Goal: Check status: Check status

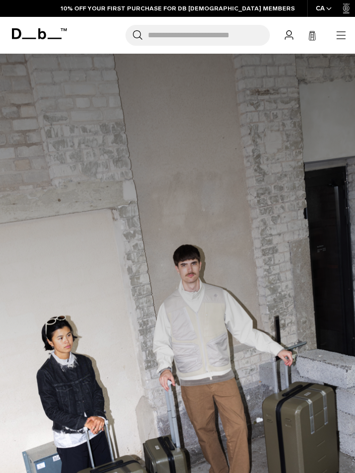
click at [289, 35] on icon at bounding box center [289, 35] width 8 height 9
click at [343, 32] on icon "button" at bounding box center [341, 35] width 12 height 12
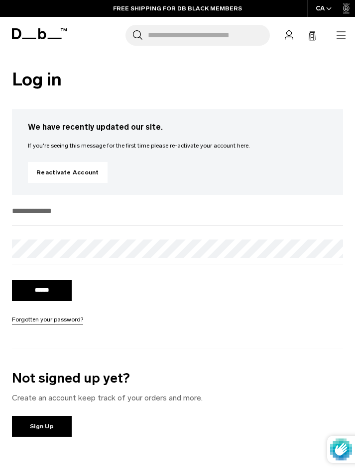
click at [36, 214] on input "email" at bounding box center [177, 211] width 331 height 16
click at [342, 32] on icon "button" at bounding box center [341, 35] width 12 height 12
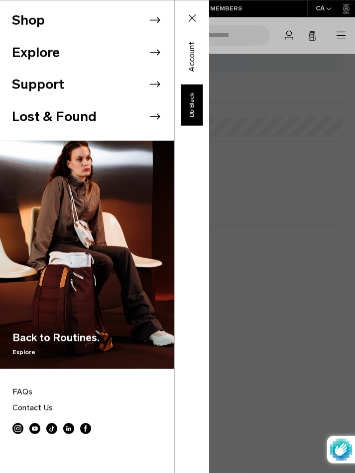
scroll to position [125, 0]
click at [209, 212] on div "Shop Explore Support" at bounding box center [104, 236] width 209 height 473
click at [209, 30] on div "Shop Explore Support" at bounding box center [104, 236] width 209 height 473
click at [193, 14] on icon at bounding box center [192, 18] width 12 height 12
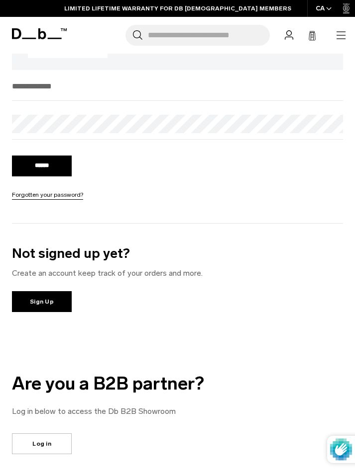
click at [291, 32] on icon at bounding box center [289, 35] width 8 height 9
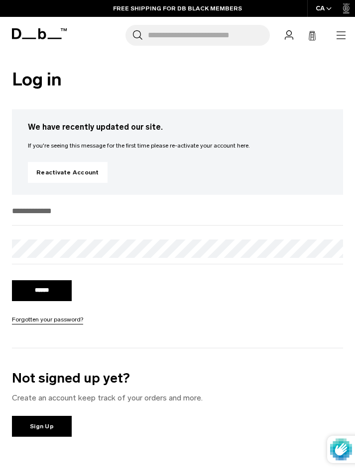
click at [31, 209] on input "email" at bounding box center [177, 211] width 331 height 16
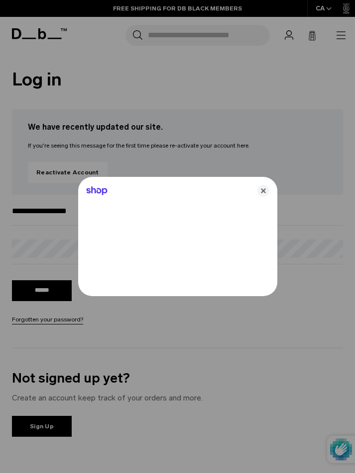
type input "**********"
click at [23, 246] on div at bounding box center [177, 236] width 355 height 473
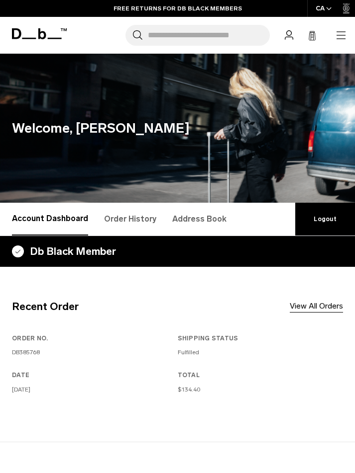
click at [339, 33] on icon "button" at bounding box center [341, 35] width 12 height 12
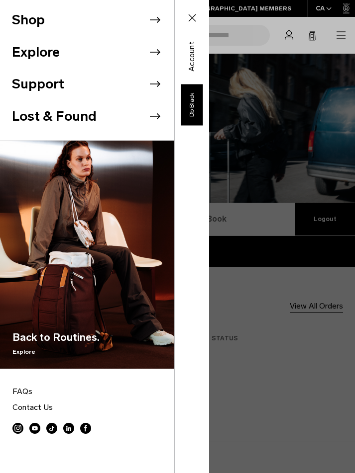
click at [209, 359] on div "Shop Explore Support" at bounding box center [104, 236] width 209 height 473
click at [209, 302] on div "Shop Explore Support" at bounding box center [104, 236] width 209 height 473
click at [191, 20] on icon at bounding box center [192, 18] width 12 height 12
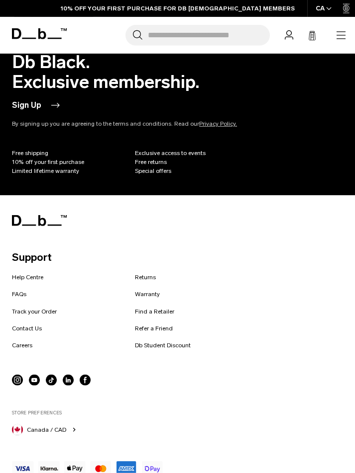
scroll to position [920, 0]
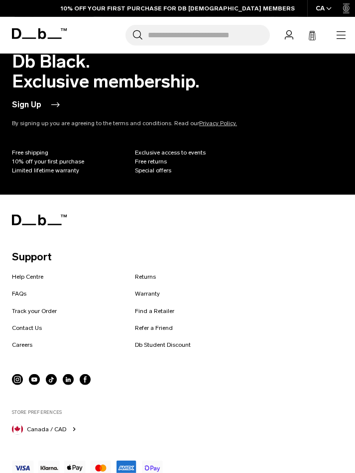
click at [45, 307] on link "Track your Order" at bounding box center [34, 311] width 45 height 9
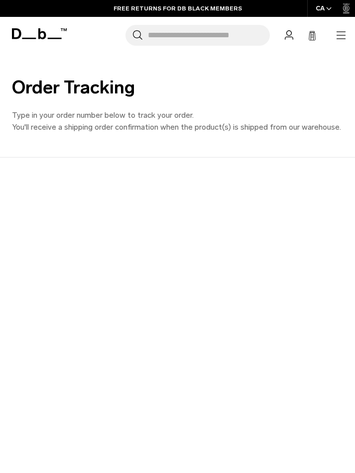
click at [290, 35] on icon at bounding box center [289, 35] width 8 height 9
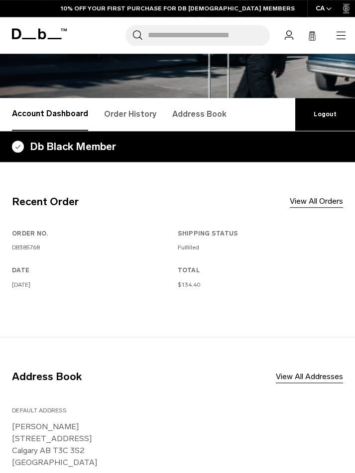
scroll to position [106, 0]
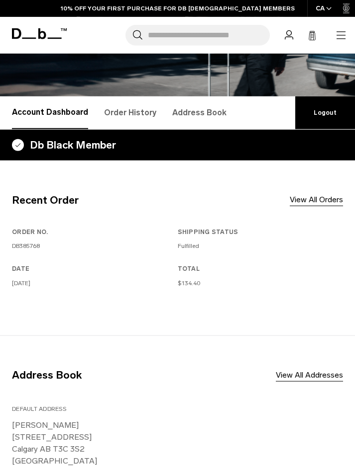
click at [320, 111] on link "Logout" at bounding box center [325, 112] width 60 height 33
